Goal: Task Accomplishment & Management: Manage account settings

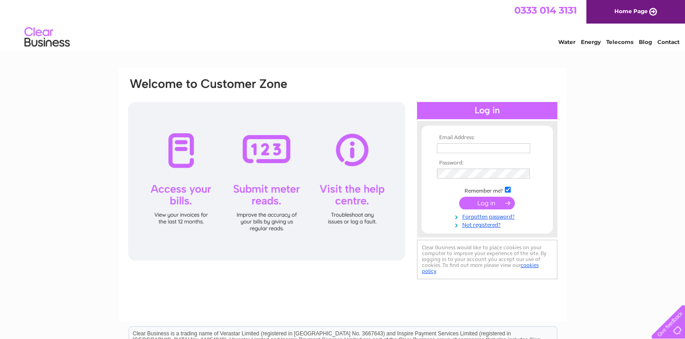
type input "anetaha82@me.com"
click at [483, 204] on input "submit" at bounding box center [487, 203] width 56 height 13
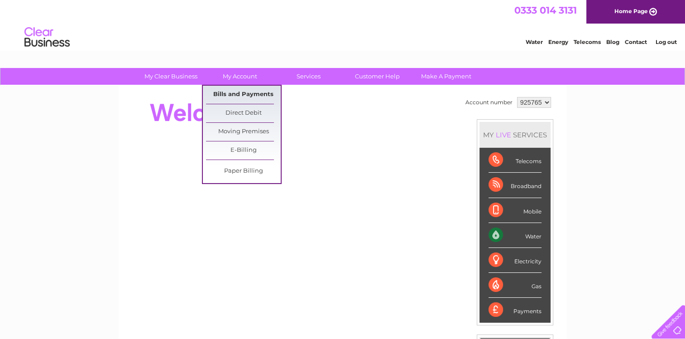
click at [240, 90] on link "Bills and Payments" at bounding box center [243, 95] width 75 height 18
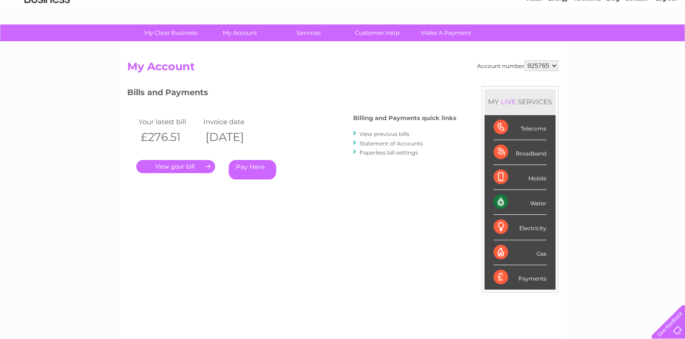
scroll to position [43, 0]
click at [380, 144] on link "Statement of Accounts" at bounding box center [391, 143] width 63 height 7
click at [176, 167] on link "." at bounding box center [175, 166] width 79 height 13
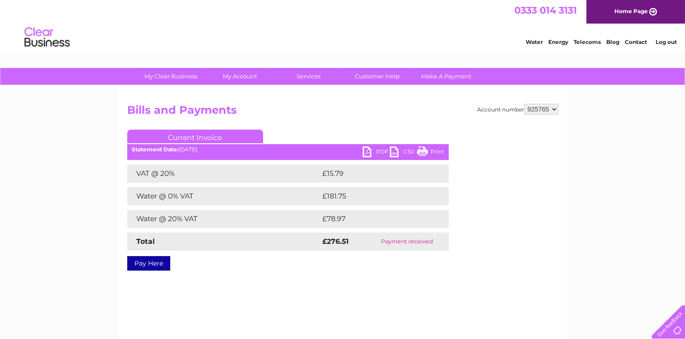
click at [376, 151] on link "PDF" at bounding box center [376, 152] width 27 height 13
